Goal: Task Accomplishment & Management: Manage account settings

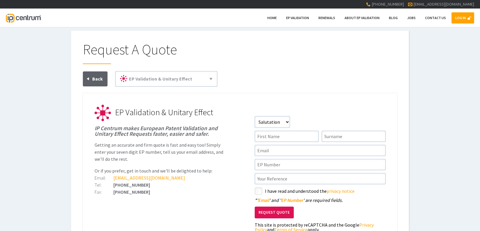
click at [467, 20] on link "LOG IN" at bounding box center [462, 17] width 23 height 11
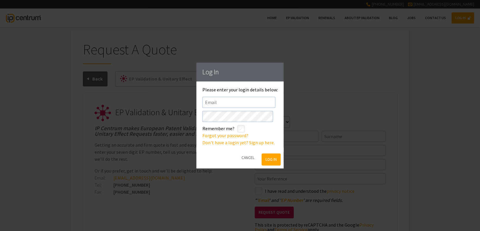
click at [242, 90] on div "Please enter your login details below: Email Password * Remember me? styled-che…" at bounding box center [239, 116] width 75 height 59
click at [241, 95] on div "Please enter your login details below: Email Password * Remember me? styled-che…" at bounding box center [239, 116] width 75 height 59
click at [242, 100] on input"] "text" at bounding box center [238, 102] width 73 height 11
drag, startPoint x: 240, startPoint y: 105, endPoint x: 243, endPoint y: 106, distance: 3.0
click at [240, 105] on input"] "text" at bounding box center [238, 102] width 73 height 11
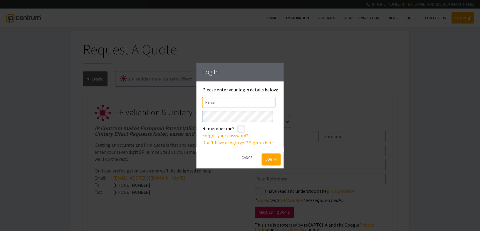
type input"] "[EMAIL_ADDRESS][DOMAIN_NAME]"
click at [242, 130] on input"] "checkbox" at bounding box center [242, 129] width 7 height 7
checkbox input"] "true"
click at [279, 163] on div "Cancel" at bounding box center [240, 157] width 87 height 21
click at [279, 162] on button "Log In" at bounding box center [270, 159] width 19 height 12
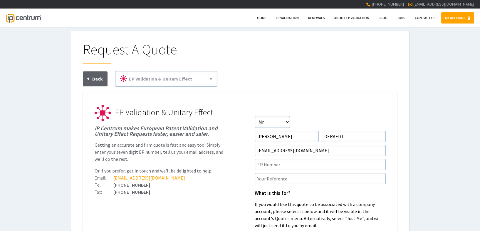
click at [456, 20] on link "MY ACCOUNT" at bounding box center [457, 17] width 33 height 11
